Goal: Transaction & Acquisition: Purchase product/service

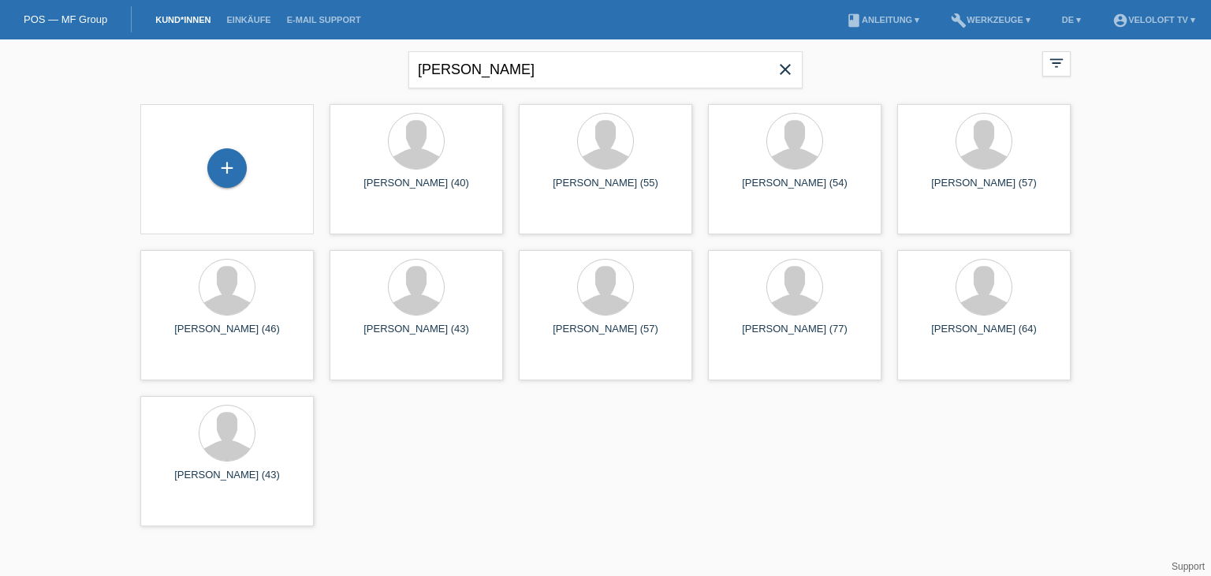
click at [247, 58] on div "Marcel Bosser close filter_list view_module Alle Kund*innen anzeigen star Marki…" at bounding box center [605, 67] width 946 height 57
type input "3"
click at [511, 75] on input "text" at bounding box center [605, 69] width 394 height 37
paste input "[PERSON_NAME]"
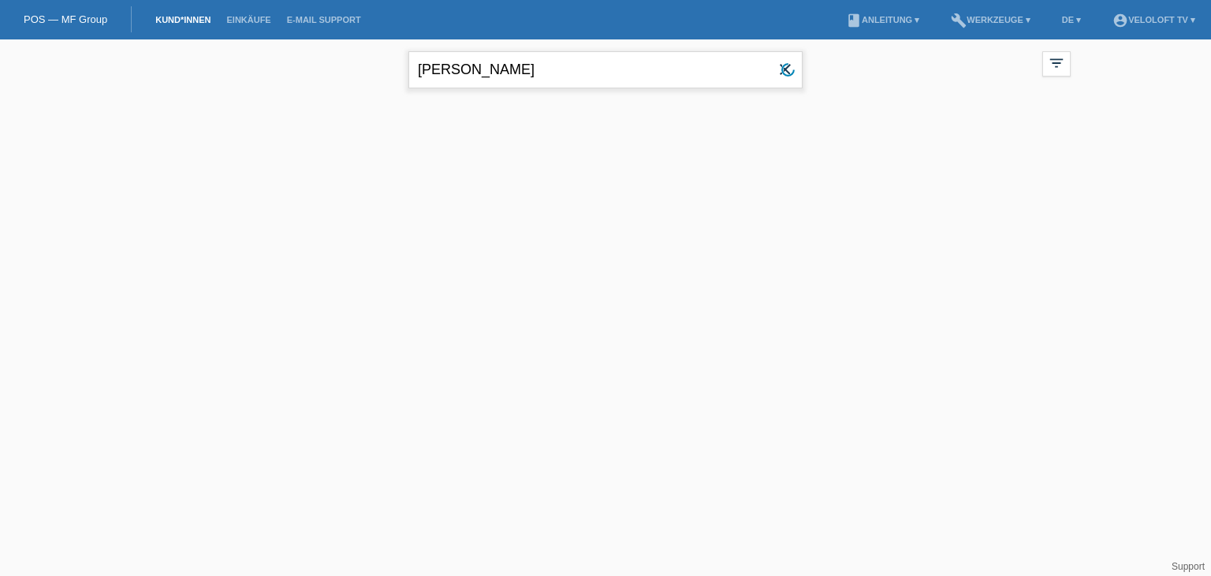
click at [461, 73] on input "[PERSON_NAME]" at bounding box center [605, 69] width 394 height 37
click at [463, 70] on input "[PERSON_NAME]" at bounding box center [605, 69] width 394 height 37
drag, startPoint x: 461, startPoint y: 62, endPoint x: 287, endPoint y: 61, distance: 173.5
click at [287, 61] on div "Andre Kurt close filter_list view_module Alle Kund*innen anzeigen star Markiert…" at bounding box center [605, 67] width 946 height 57
type input "[PERSON_NAME]"
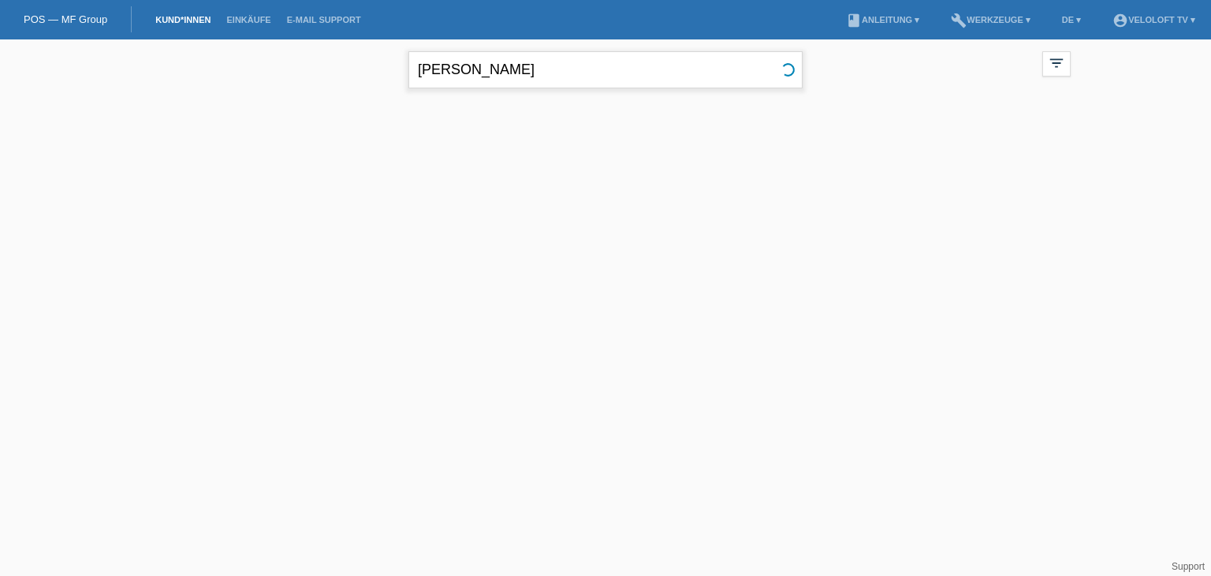
drag, startPoint x: 464, startPoint y: 74, endPoint x: 297, endPoint y: 74, distance: 167.2
click at [297, 74] on div "Kurt close filter_list view_module Alle Kund*innen anzeigen star Markierte Kund…" at bounding box center [605, 67] width 946 height 57
click at [178, 22] on link "Kund*innen" at bounding box center [182, 19] width 71 height 9
click at [546, 58] on input "text" at bounding box center [605, 69] width 394 height 37
paste input "[PERSON_NAME]"
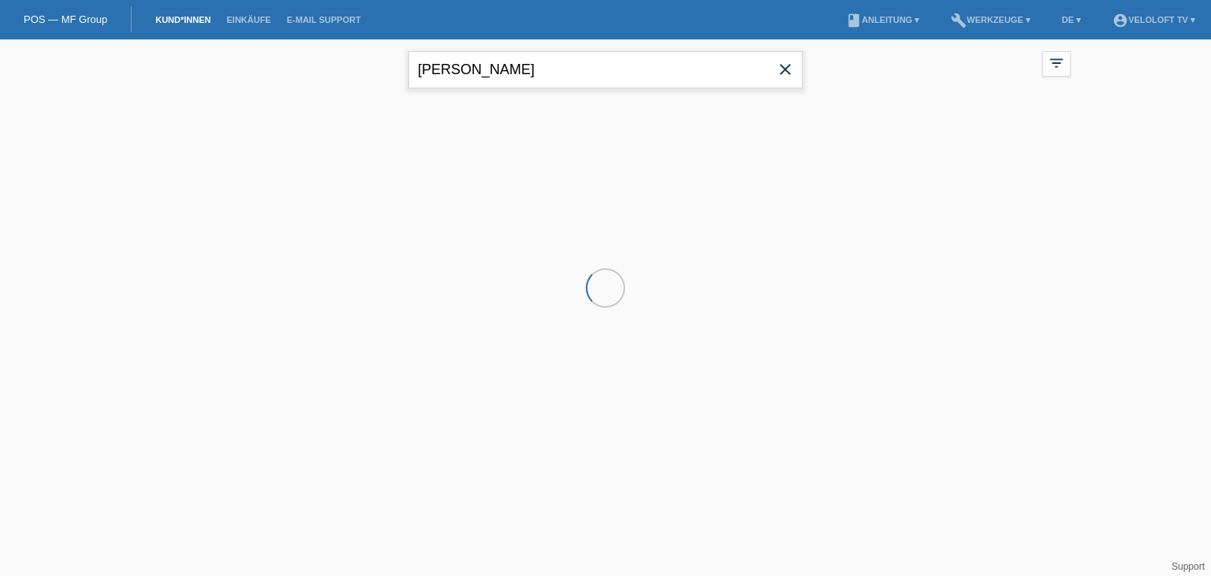
click at [470, 62] on input "[PERSON_NAME]" at bounding box center [605, 69] width 394 height 37
type input "[PERSON_NAME]"
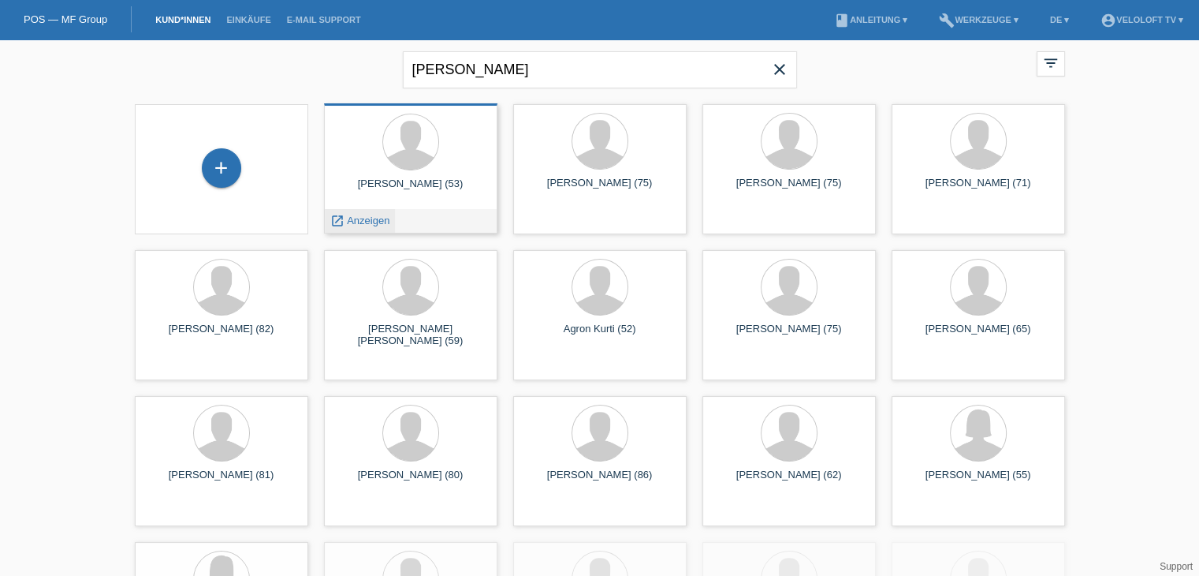
click at [376, 223] on span "Anzeigen" at bounding box center [368, 220] width 43 height 12
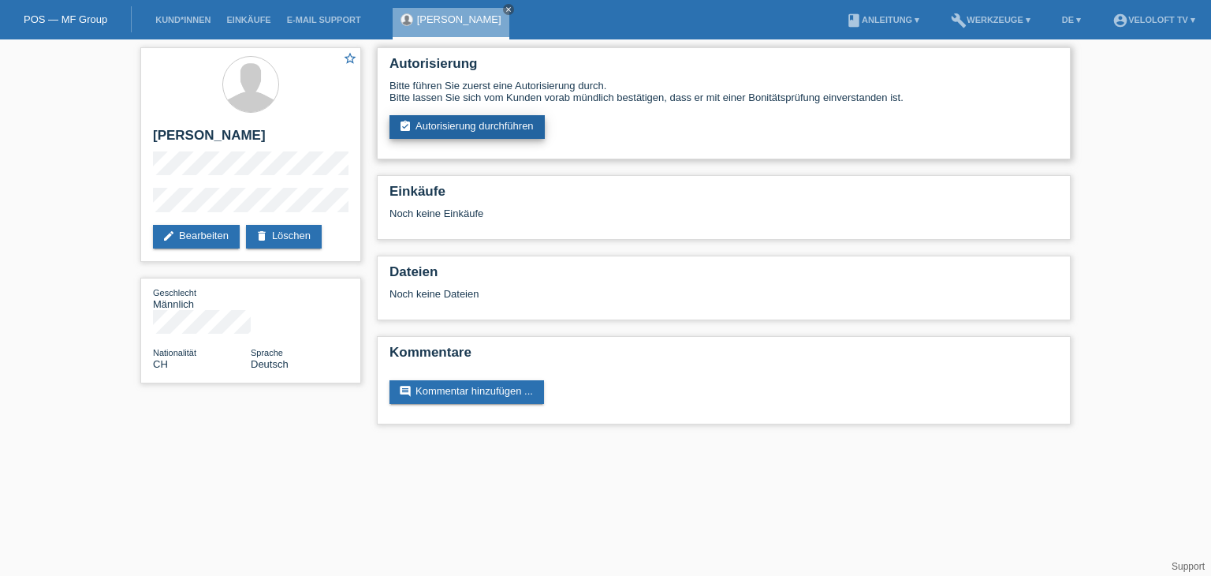
click at [520, 129] on link "assignment_turned_in Autorisierung durchführen" at bounding box center [467, 127] width 155 height 24
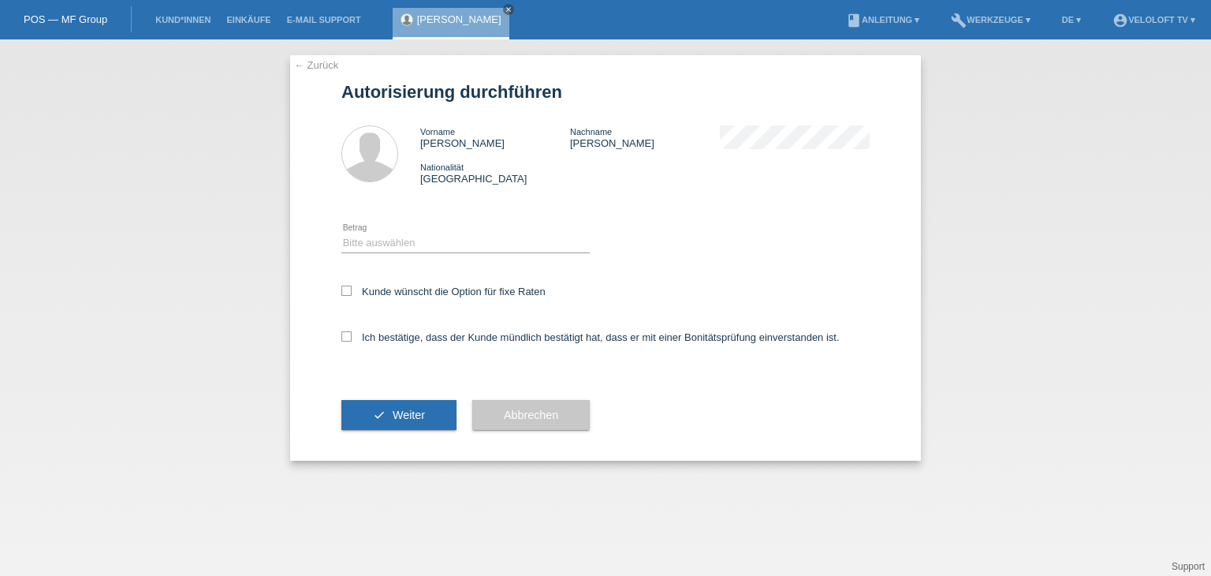
drag, startPoint x: 446, startPoint y: 229, endPoint x: 446, endPoint y: 243, distance: 13.4
click at [446, 235] on div "Bitte auswählen CHF 1.00 - CHF 499.00 CHF 500.00 - CHF 1'999.00 CHF 2'000.00 - …" at bounding box center [465, 243] width 248 height 54
click at [446, 251] on select "Bitte auswählen CHF 1.00 - CHF 499.00 CHF 500.00 - CHF 1'999.00 CHF 2'000.00 - …" at bounding box center [465, 242] width 248 height 19
select select "2"
click at [341, 233] on select "Bitte auswählen CHF 1.00 - CHF 499.00 CHF 500.00 - CHF 1'999.00 CHF 2'000.00 - …" at bounding box center [465, 242] width 248 height 19
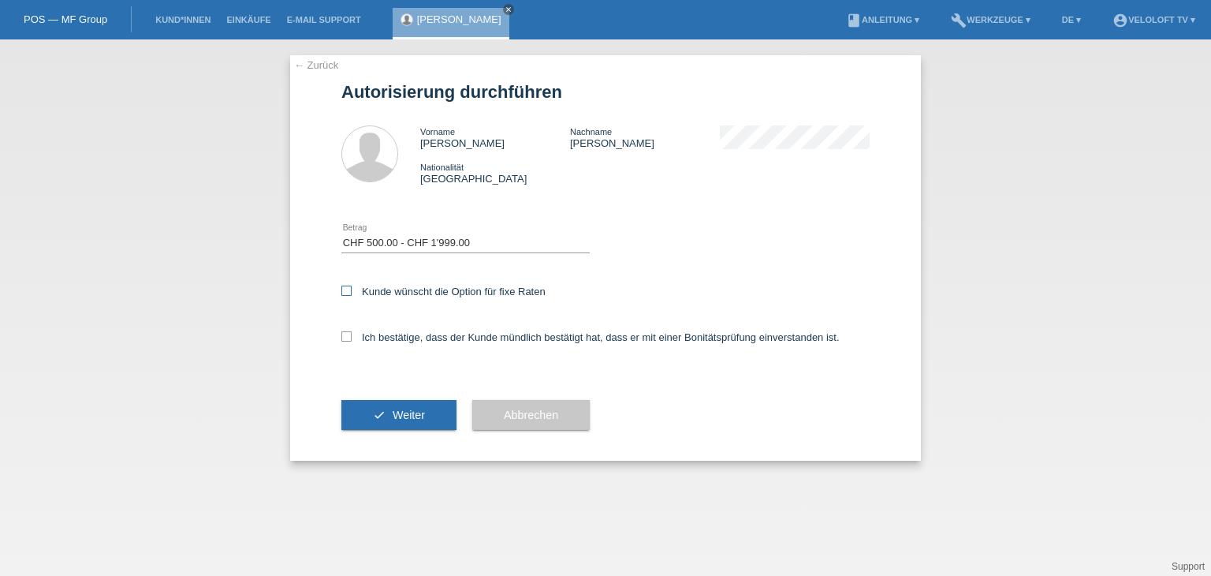
click at [447, 296] on label "Kunde wünscht die Option für fixe Raten" at bounding box center [443, 291] width 204 height 12
click at [352, 296] on input "Kunde wünscht die Option für fixe Raten" at bounding box center [346, 290] width 10 height 10
checkbox input "true"
click at [438, 337] on label "Ich bestätige, dass der Kunde mündlich bestätigt hat, dass er mit einer Bonität…" at bounding box center [590, 337] width 498 height 12
click at [352, 337] on input "Ich bestätige, dass der Kunde mündlich bestätigt hat, dass er mit einer Bonität…" at bounding box center [346, 336] width 10 height 10
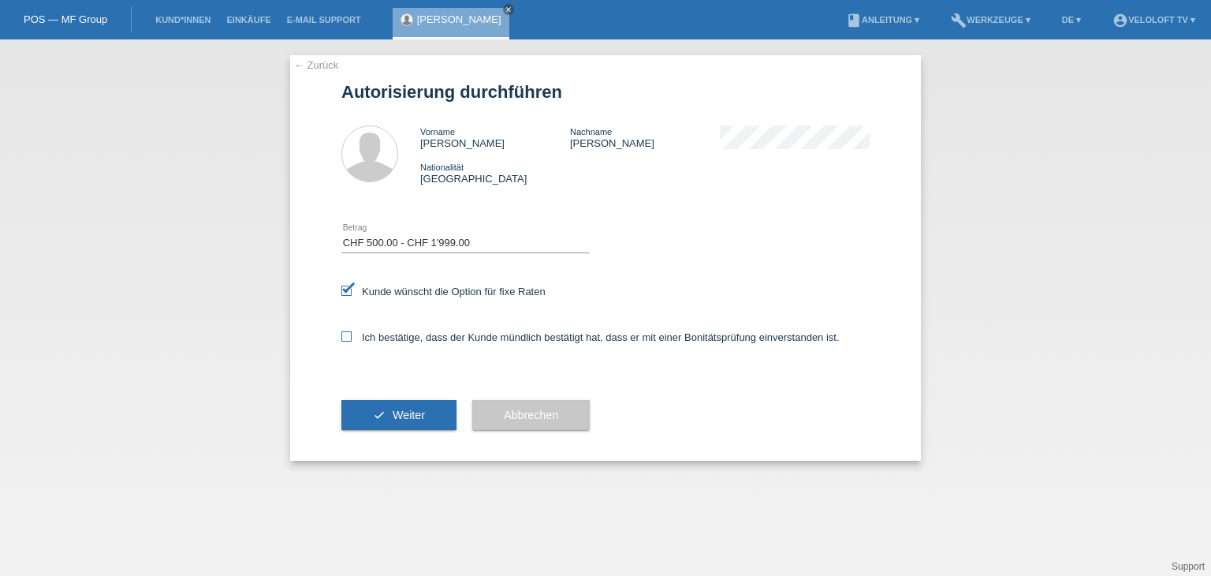
checkbox input "true"
click at [421, 423] on button "check Weiter" at bounding box center [398, 415] width 115 height 30
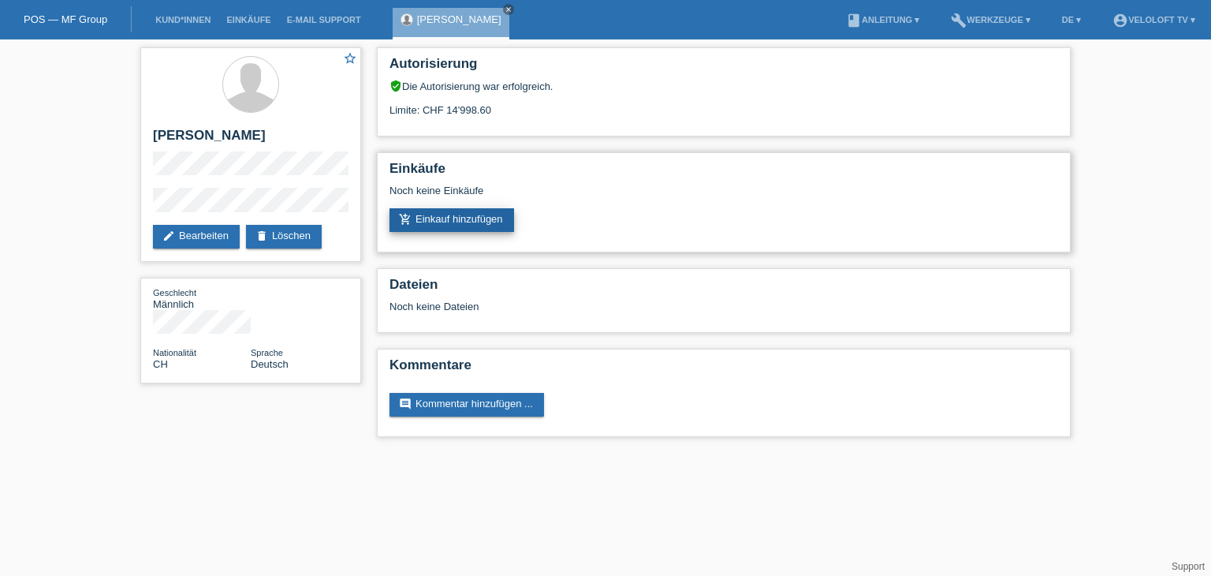
click at [479, 220] on link "add_shopping_cart Einkauf hinzufügen" at bounding box center [452, 220] width 125 height 24
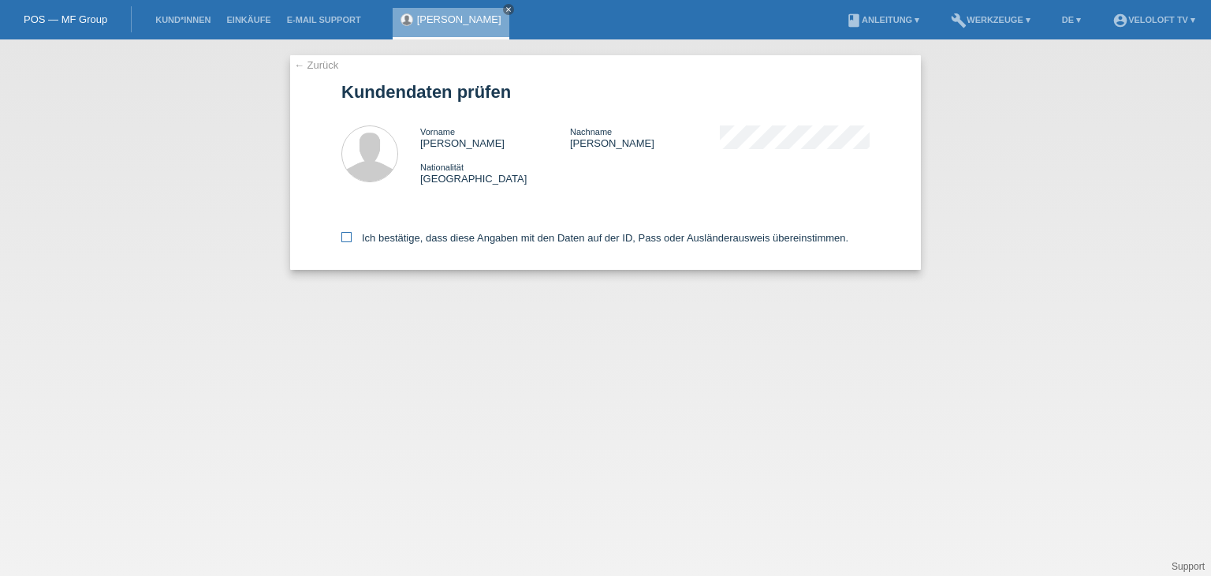
click at [465, 237] on label "Ich bestätige, dass diese Angaben mit den Daten auf der ID, Pass oder Ausländer…" at bounding box center [594, 238] width 507 height 12
click at [352, 237] on input "Ich bestätige, dass diese Angaben mit den Daten auf der ID, Pass oder Ausländer…" at bounding box center [346, 237] width 10 height 10
checkbox input "true"
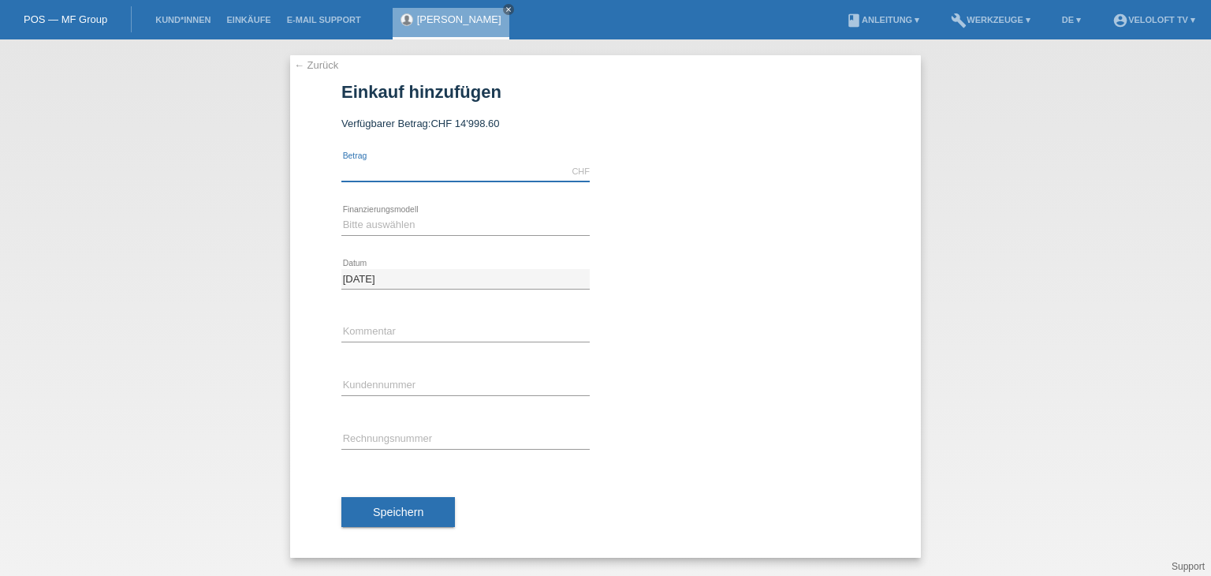
click at [391, 167] on input "text" at bounding box center [465, 172] width 248 height 20
type input "1190.00"
click at [413, 226] on select "Bitte auswählen Fixe Raten Kauf auf Rechnung mit Teilzahlungsoption" at bounding box center [465, 224] width 248 height 19
select select "77"
click at [341, 215] on select "Bitte auswählen Fixe Raten Kauf auf Rechnung mit Teilzahlungsoption" at bounding box center [465, 224] width 248 height 19
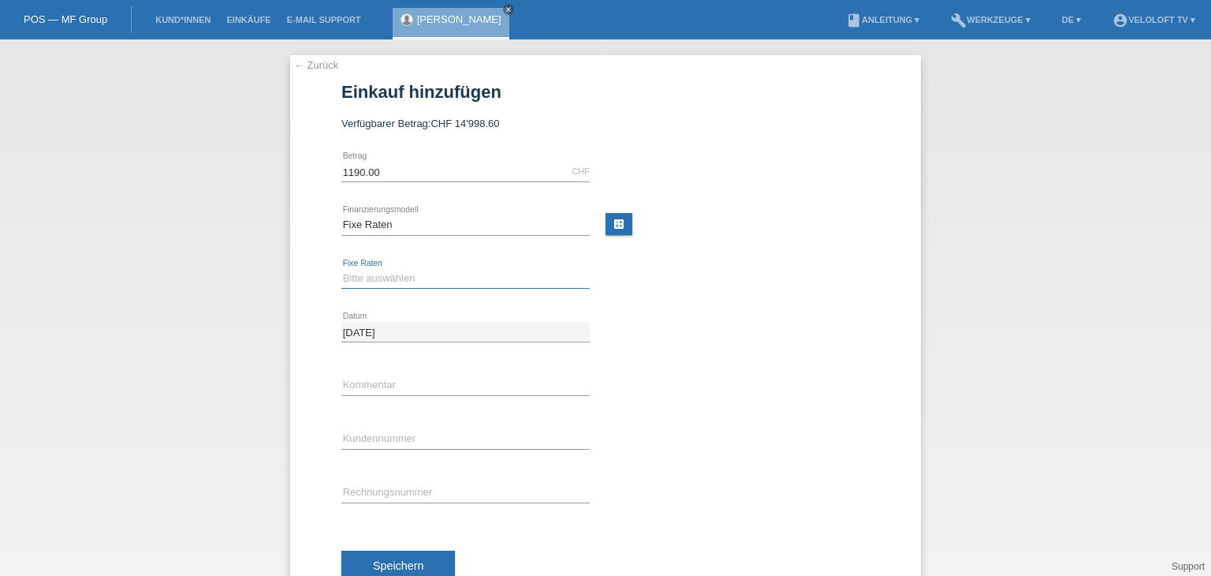
click at [396, 282] on select "Bitte auswählen 4 Raten 5 Raten 6 Raten 7 Raten 8 Raten 9 Raten 10 Raten 11 Rat…" at bounding box center [465, 278] width 248 height 19
select select "172"
click at [341, 269] on select "Bitte auswählen 4 Raten 5 Raten 6 Raten 7 Raten 8 Raten 9 Raten 10 Raten 11 Rat…" at bounding box center [465, 278] width 248 height 19
click at [410, 379] on input "text" at bounding box center [465, 385] width 248 height 20
type input "Veloloft TV"
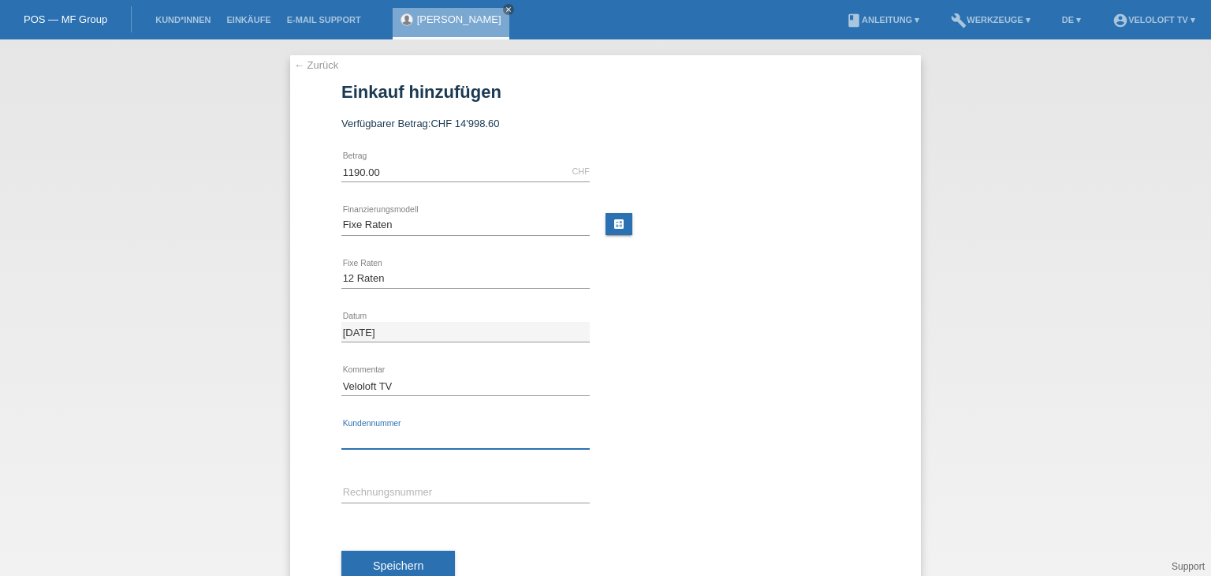
click at [392, 436] on input "text" at bounding box center [465, 439] width 248 height 20
click at [426, 433] on input "text" at bounding box center [465, 439] width 248 height 20
paste input "C164255"
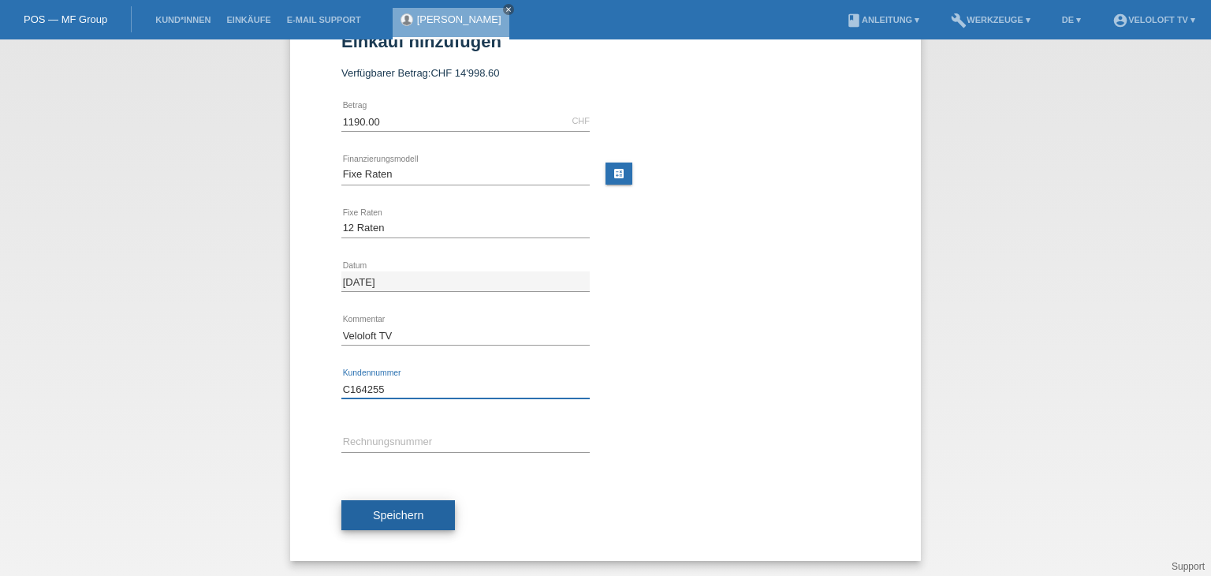
type input "C164255"
click at [398, 513] on span "Speichern" at bounding box center [398, 515] width 50 height 13
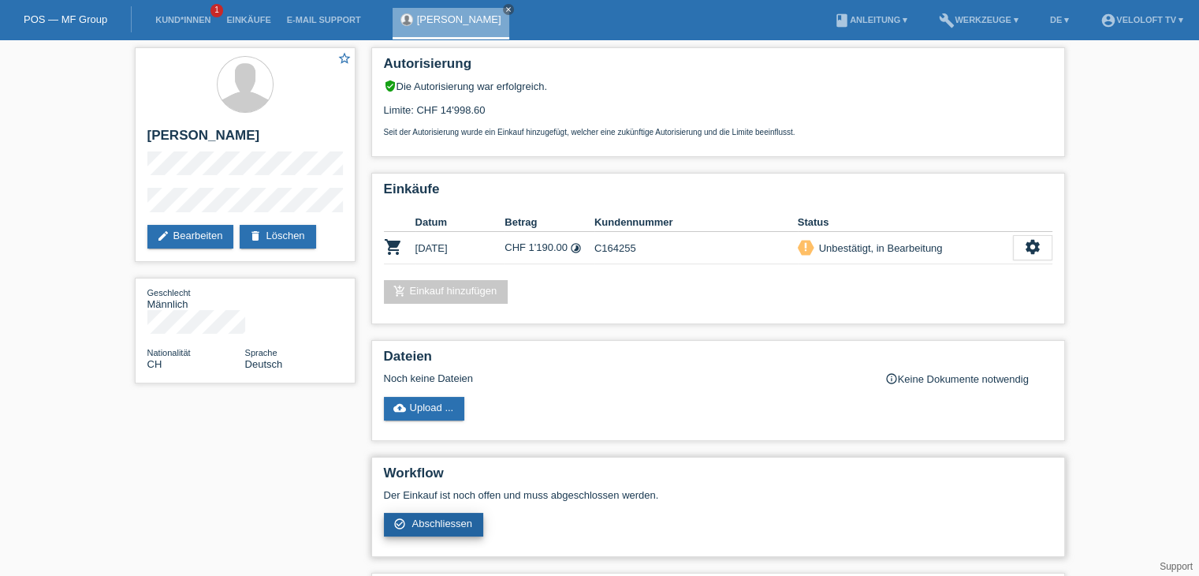
drag, startPoint x: 451, startPoint y: 520, endPoint x: 461, endPoint y: 517, distance: 10.0
click at [451, 520] on span "Abschliessen" at bounding box center [442, 523] width 61 height 12
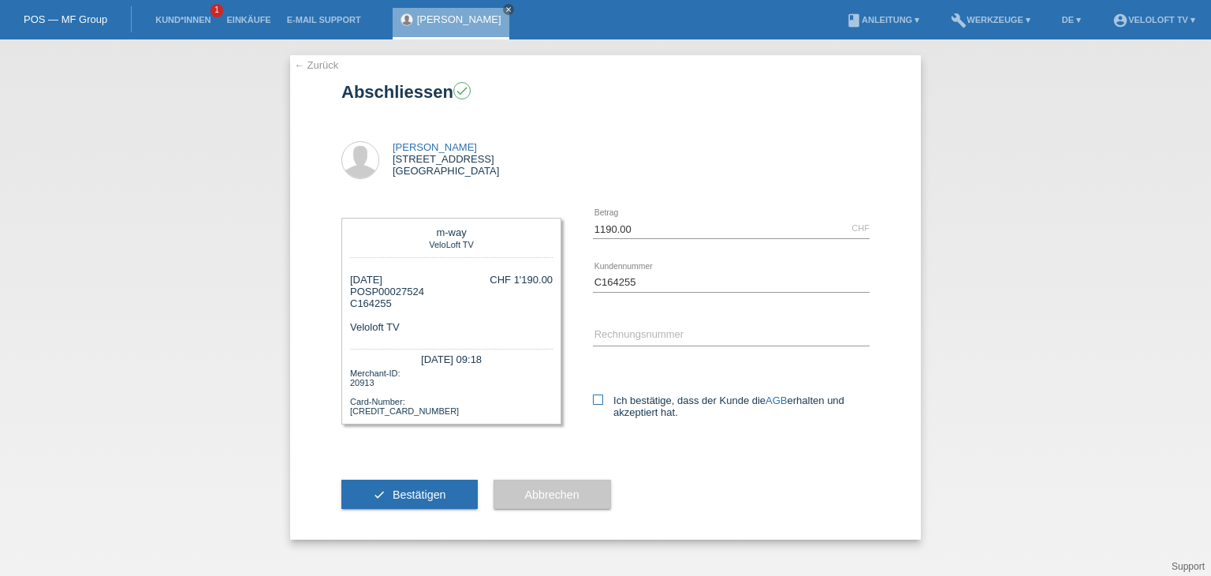
drag, startPoint x: 596, startPoint y: 398, endPoint x: 494, endPoint y: 452, distance: 115.0
click at [595, 400] on icon at bounding box center [598, 399] width 10 height 10
click at [595, 400] on input "Ich bestätige, dass der Kunde die AGB erhalten und akzeptiert hat." at bounding box center [598, 399] width 10 height 10
checkbox input "true"
click at [460, 480] on button "check Bestätigen" at bounding box center [409, 494] width 136 height 30
